Goal: Transaction & Acquisition: Purchase product/service

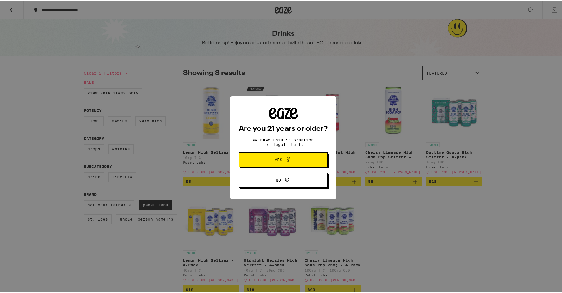
drag, startPoint x: 281, startPoint y: 157, endPoint x: 309, endPoint y: 126, distance: 41.7
click at [309, 126] on div "Are you 21 years or older? We need this information for legal stuff. Yes No" at bounding box center [282, 147] width 89 height 80
click at [303, 155] on button "Yes" at bounding box center [282, 158] width 89 height 15
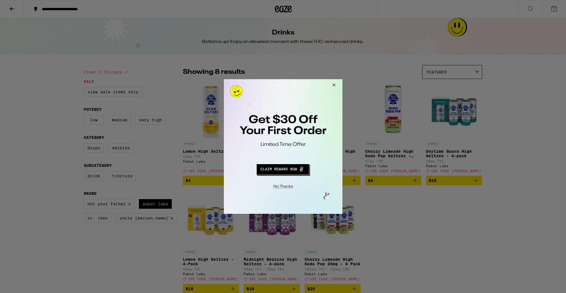
click at [273, 13] on div at bounding box center [283, 146] width 566 height 293
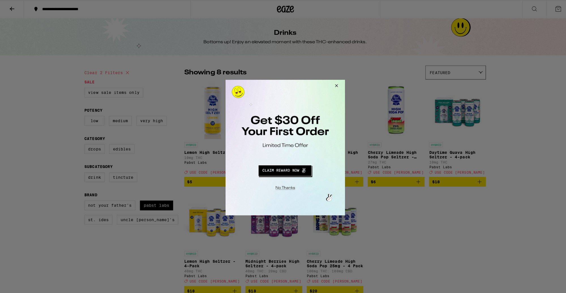
click at [286, 185] on button "Close Modal" at bounding box center [283, 186] width 115 height 9
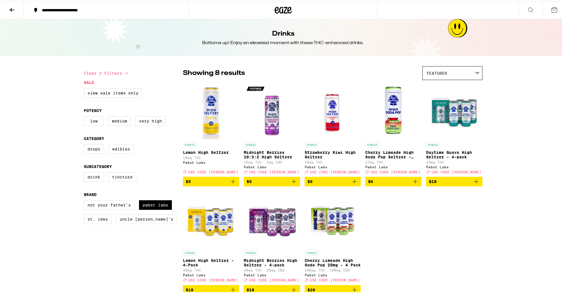
click at [279, 11] on icon at bounding box center [283, 9] width 8 height 7
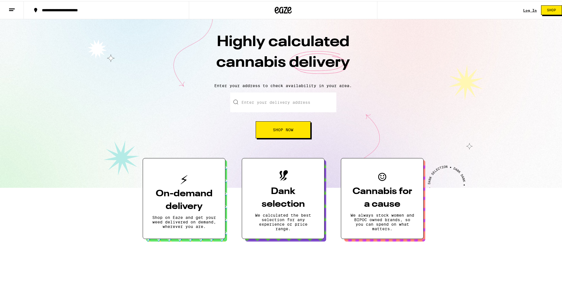
click at [83, 8] on div "**********" at bounding box center [109, 9] width 140 height 4
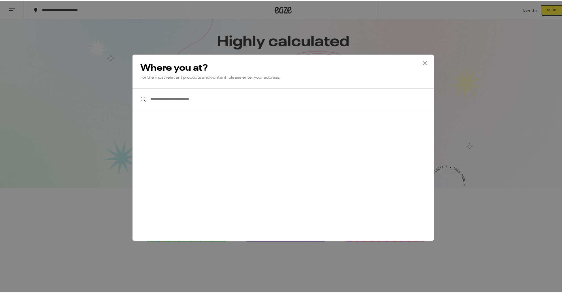
click at [282, 94] on input "**********" at bounding box center [282, 98] width 301 height 22
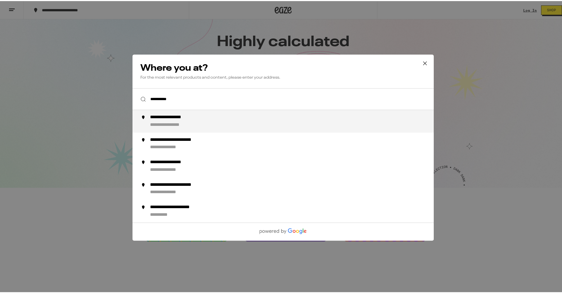
click at [233, 124] on div "**********" at bounding box center [294, 120] width 289 height 14
type input "**********"
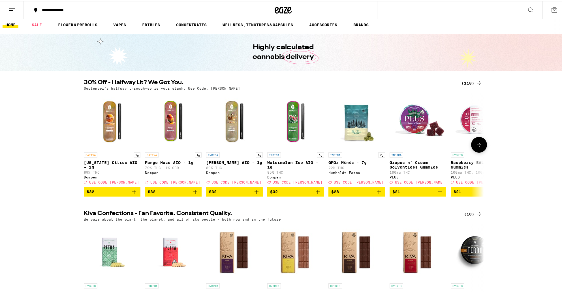
scroll to position [5, 0]
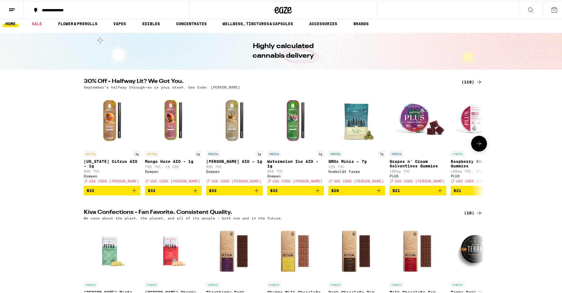
click at [475, 144] on icon at bounding box center [478, 142] width 7 height 7
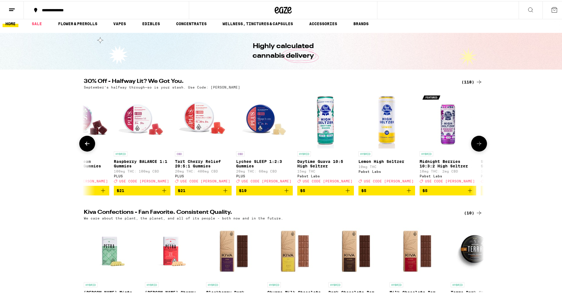
click at [475, 144] on icon at bounding box center [478, 142] width 7 height 7
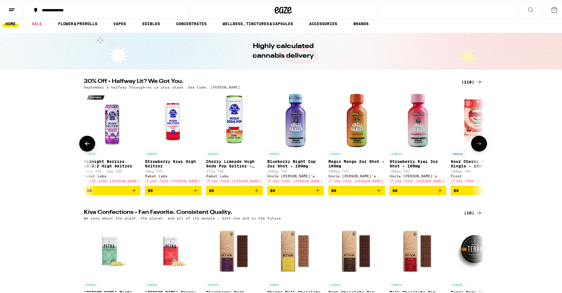
scroll to position [0, 673]
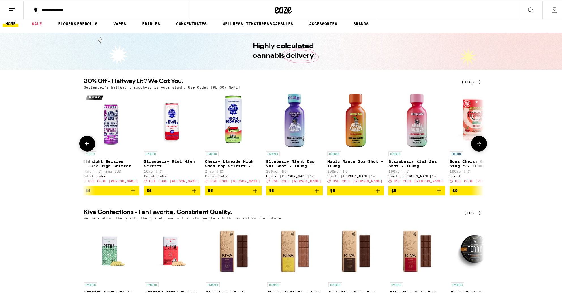
click at [283, 122] on img "Open page for Blueberry Night Cap 2oz Shot - 100mg from Uncle Arnie's" at bounding box center [294, 119] width 57 height 57
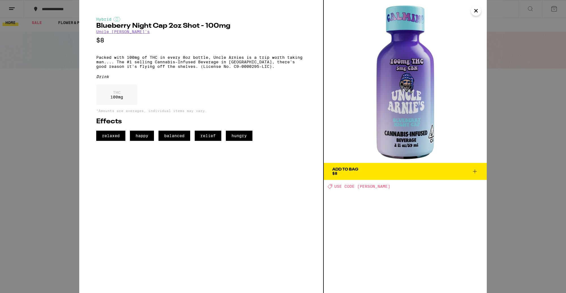
click at [414, 106] on img at bounding box center [405, 81] width 163 height 163
drag, startPoint x: 467, startPoint y: 98, endPoint x: 464, endPoint y: 98, distance: 3.7
click at [467, 98] on img at bounding box center [405, 81] width 163 height 163
click at [476, 10] on icon "Close" at bounding box center [475, 11] width 7 height 8
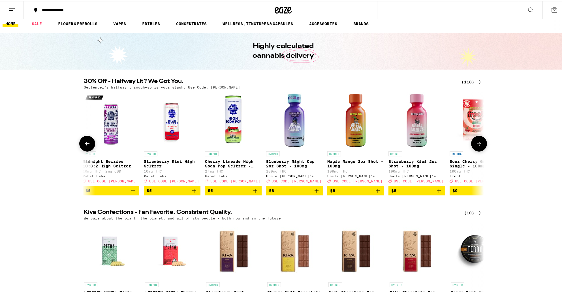
click at [477, 142] on icon at bounding box center [478, 142] width 7 height 7
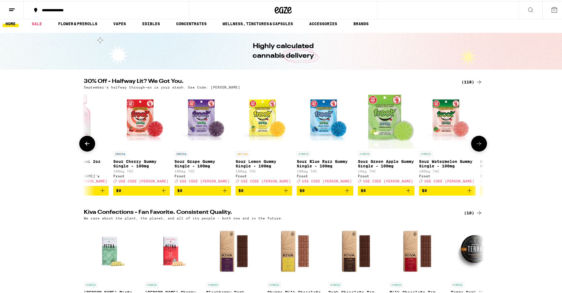
scroll to position [0, 1010]
click at [475, 146] on icon at bounding box center [478, 142] width 7 height 7
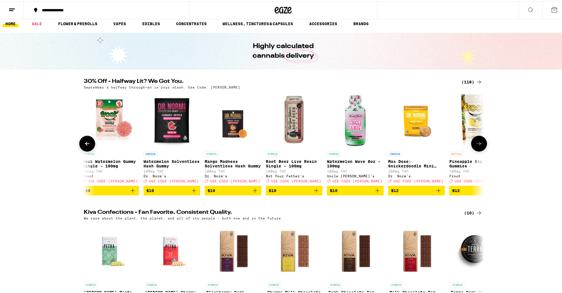
scroll to position [0, 1347]
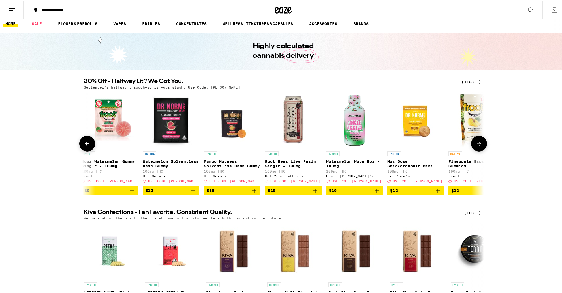
click at [294, 134] on img "Open page for Root Beer Live Resin Single - 100mg from Not Your Father's" at bounding box center [293, 119] width 57 height 57
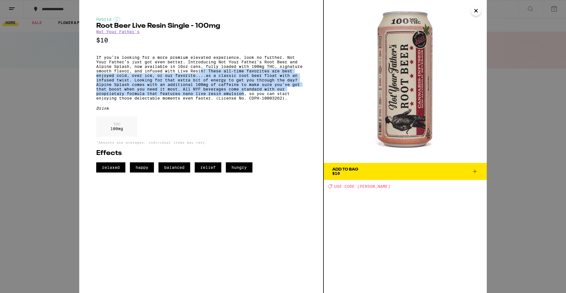
drag, startPoint x: 243, startPoint y: 104, endPoint x: 201, endPoint y: 74, distance: 51.0
click at [201, 74] on p "If you’re looking for a more premium elevated experience, look no further. Not …" at bounding box center [201, 77] width 210 height 45
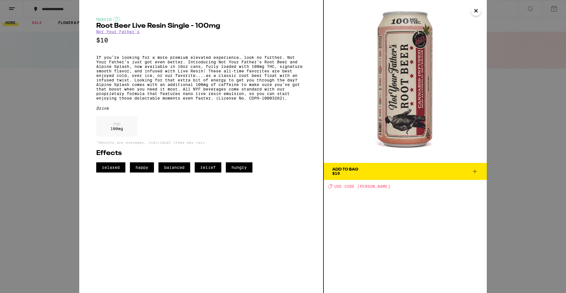
click at [201, 75] on p "If you’re looking for a more premium elevated experience, look no further. Not …" at bounding box center [201, 77] width 210 height 45
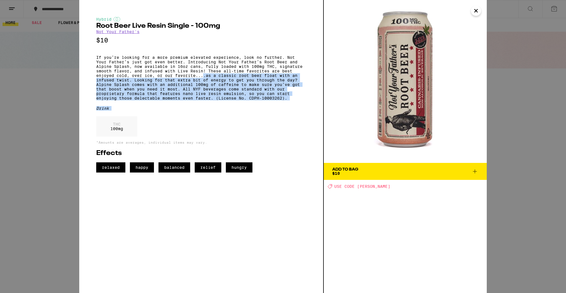
drag, startPoint x: 205, startPoint y: 84, endPoint x: 224, endPoint y: 127, distance: 47.1
click at [224, 128] on div "Hybrid Root Beer Live Resin Single - 100mg Not Your Father's $10 If you’re look…" at bounding box center [201, 95] width 210 height 156
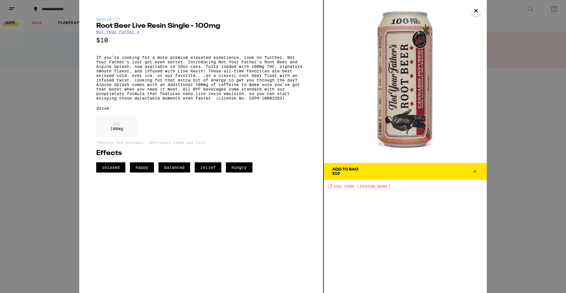
click at [215, 85] on p "If you’re looking for a more premium elevated experience, look no further. Not …" at bounding box center [201, 77] width 210 height 45
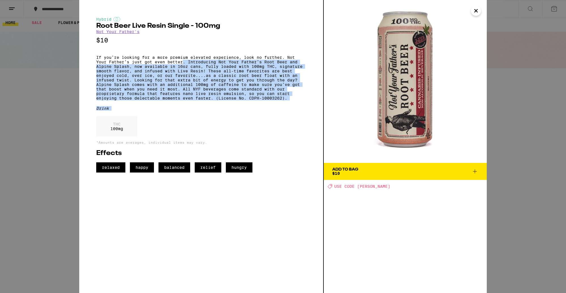
drag, startPoint x: 184, startPoint y: 67, endPoint x: 232, endPoint y: 124, distance: 74.0
click at [232, 124] on div "Hybrid Root Beer Live Resin Single - 100mg Not Your Father's $10 If you’re look…" at bounding box center [201, 95] width 210 height 156
click at [221, 91] on p "If you’re looking for a more premium elevated experience, look no further. Not …" at bounding box center [201, 77] width 210 height 45
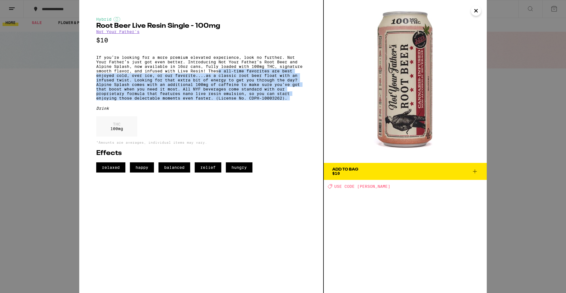
drag, startPoint x: 220, startPoint y: 78, endPoint x: 220, endPoint y: 93, distance: 15.3
click at [228, 109] on div "Hybrid Root Beer Live Resin Single - 100mg Not Your Father's $10 If you’re look…" at bounding box center [201, 95] width 210 height 156
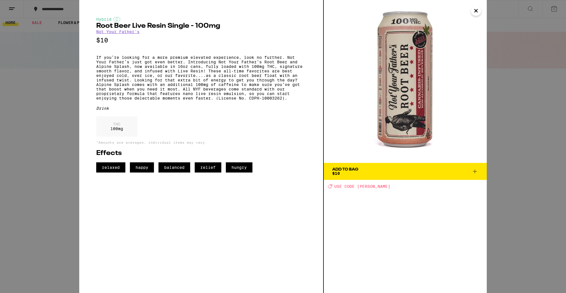
click at [214, 68] on p "If you’re looking for a more premium elevated experience, look no further. Not …" at bounding box center [201, 77] width 210 height 45
click at [220, 77] on p "If you’re looking for a more premium elevated experience, look no further. Not …" at bounding box center [201, 77] width 210 height 45
click at [161, 91] on p "If you’re looking for a more premium elevated experience, look no further. Not …" at bounding box center [201, 77] width 210 height 45
click at [479, 8] on icon "Close" at bounding box center [475, 11] width 7 height 8
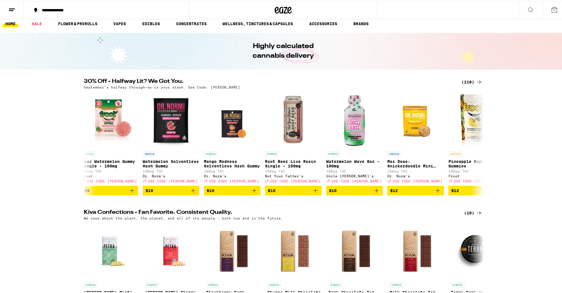
click at [278, 6] on icon at bounding box center [282, 9] width 17 height 10
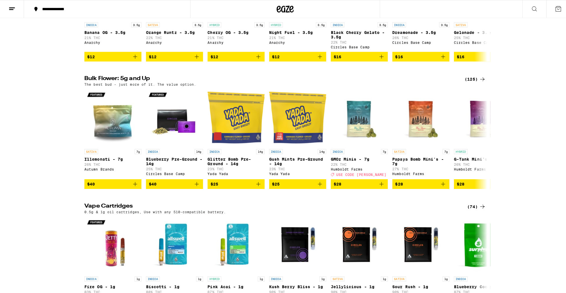
scroll to position [488, 0]
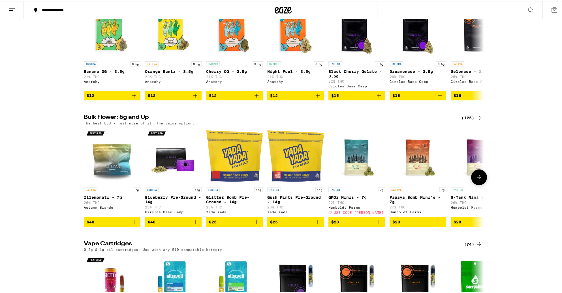
click at [278, 156] on img "Open page for Gush Mints Pre-Ground - 14g from Yada Yada" at bounding box center [295, 155] width 57 height 57
